Goal: Information Seeking & Learning: Understand process/instructions

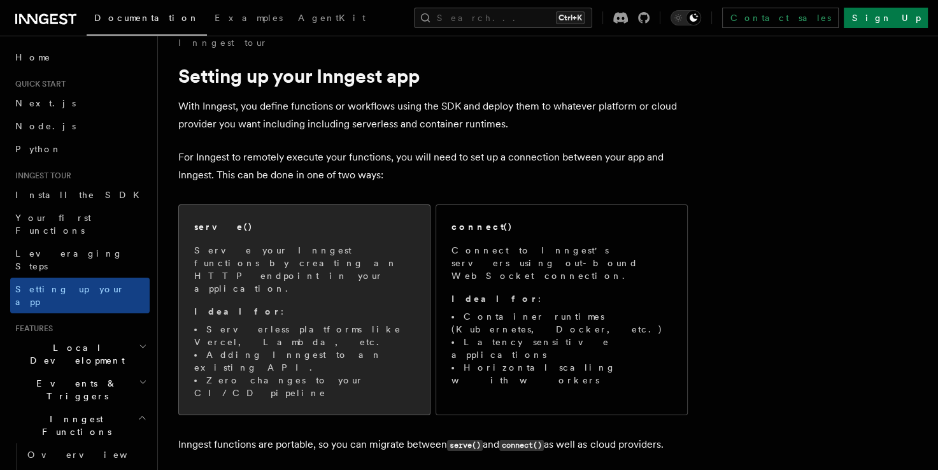
click at [299, 241] on div "serve() Serve your Inngest functions by creating an HTTP endpoint in your appli…" at bounding box center [304, 309] width 220 height 179
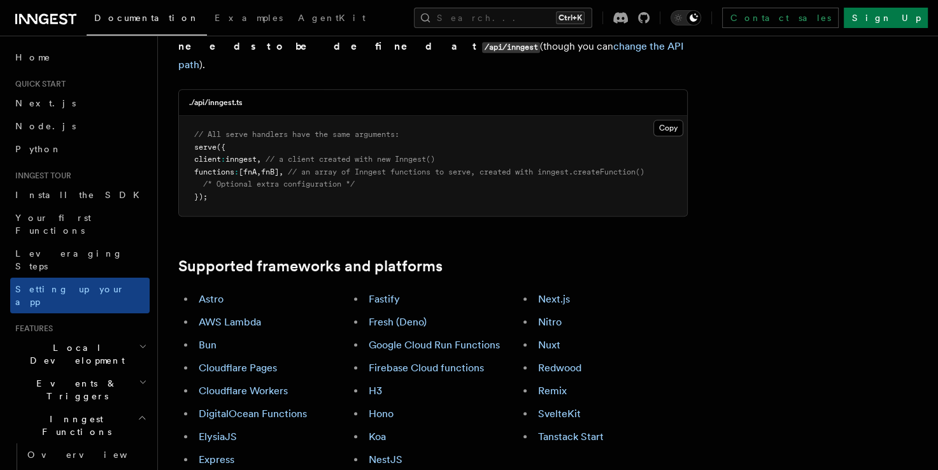
scroll to position [585, 0]
click at [552, 292] on link "Next.js" at bounding box center [554, 298] width 32 height 12
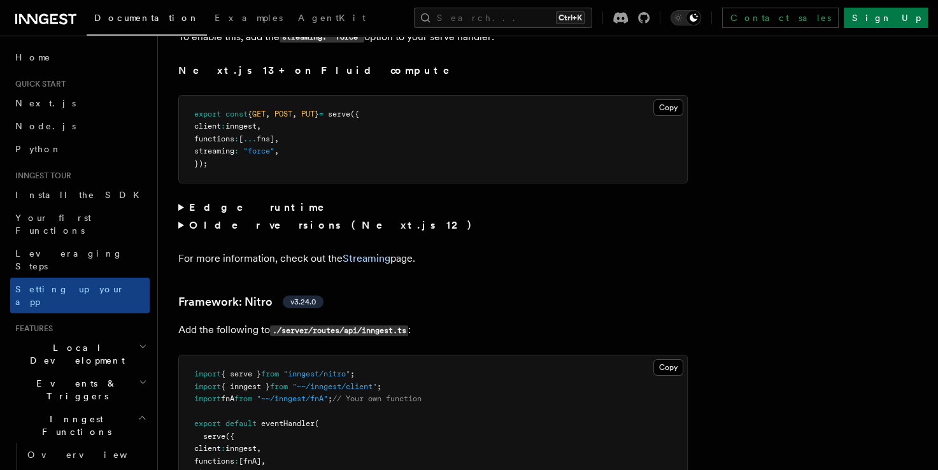
scroll to position [8725, 0]
click at [85, 215] on span "Your first Functions" at bounding box center [53, 224] width 76 height 23
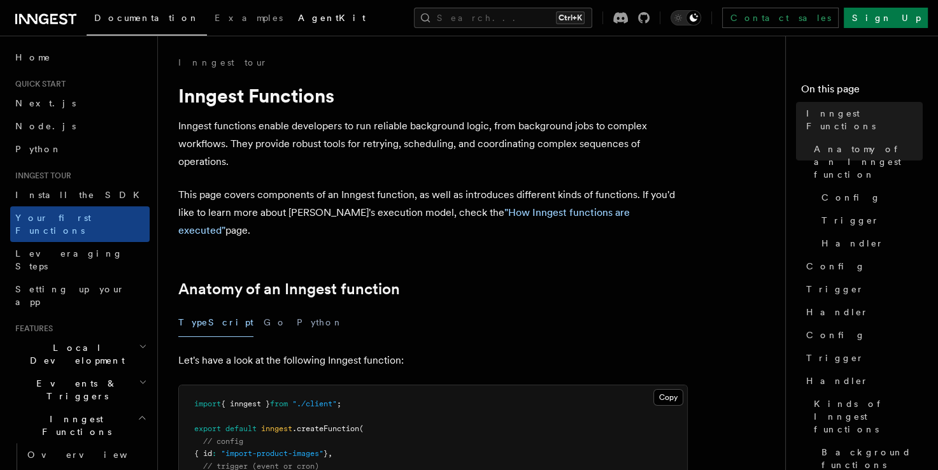
click at [298, 13] on span "AgentKit" at bounding box center [331, 18] width 67 height 10
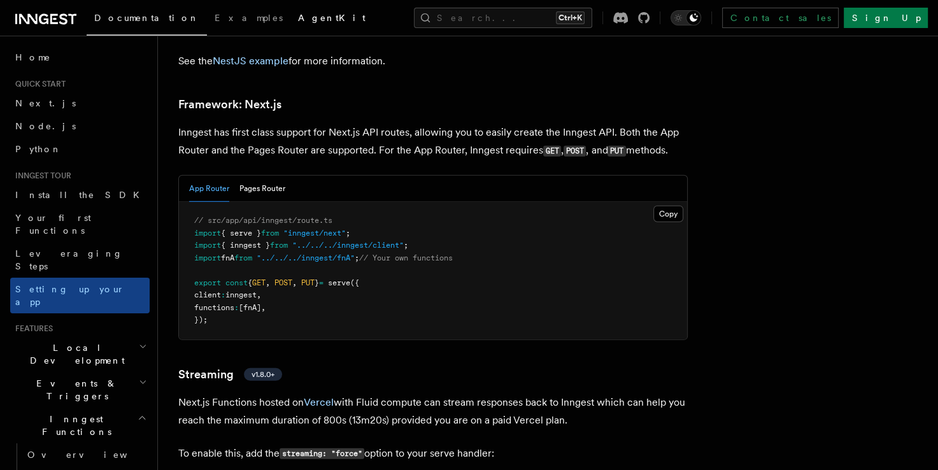
scroll to position [8290, 0]
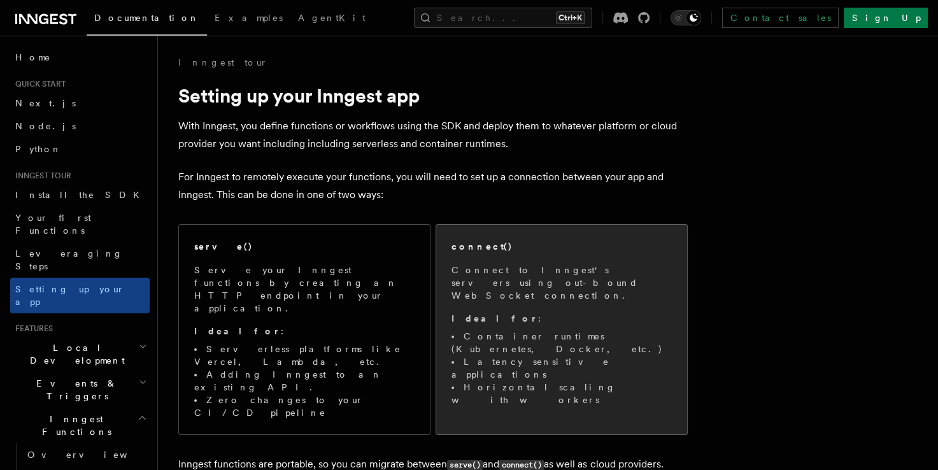
click at [504, 288] on p "Connect to Inngest's servers using out-bound WebSocket connection." at bounding box center [561, 283] width 220 height 38
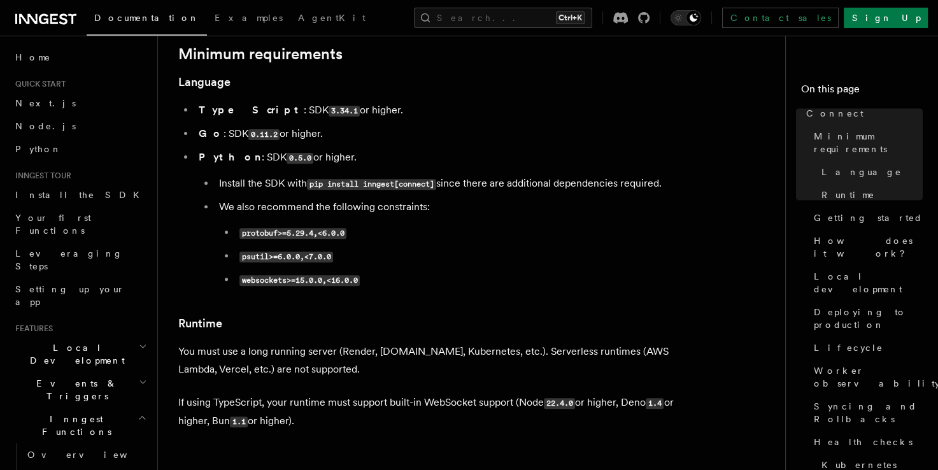
scroll to position [435, 0]
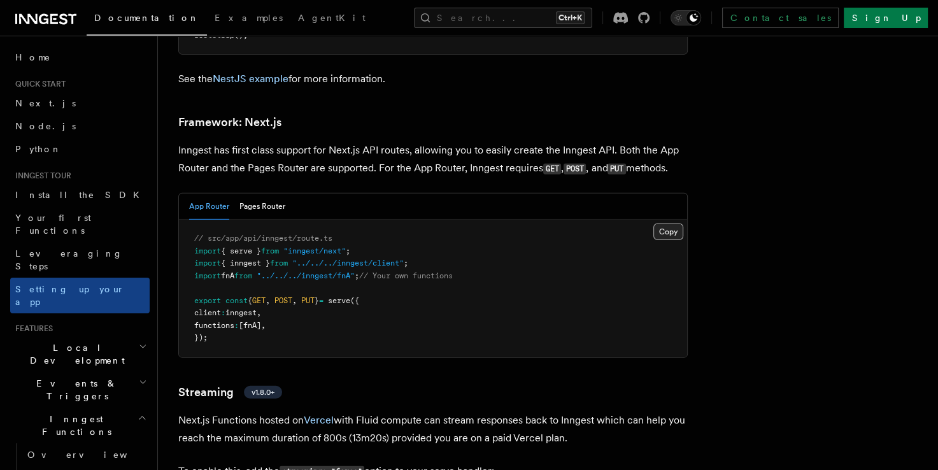
click at [668, 223] on button "Copy Copied" at bounding box center [668, 231] width 30 height 17
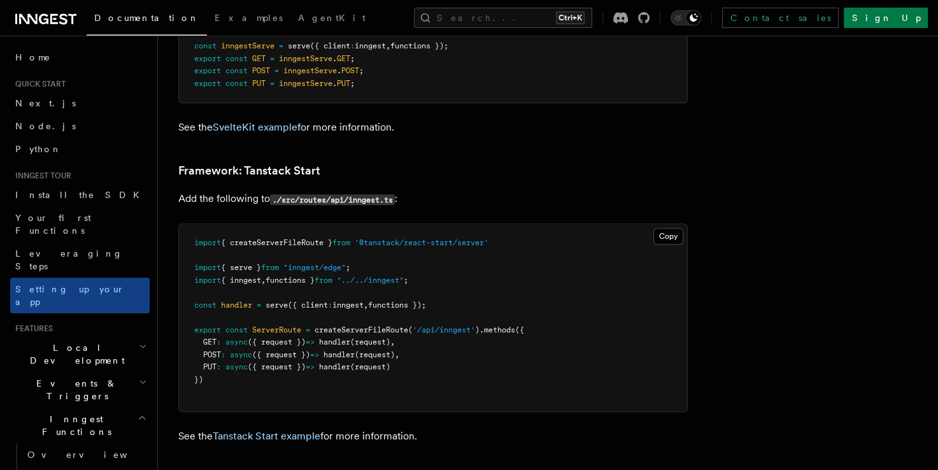
scroll to position [10641, 0]
